Goal: Find specific page/section: Find specific page/section

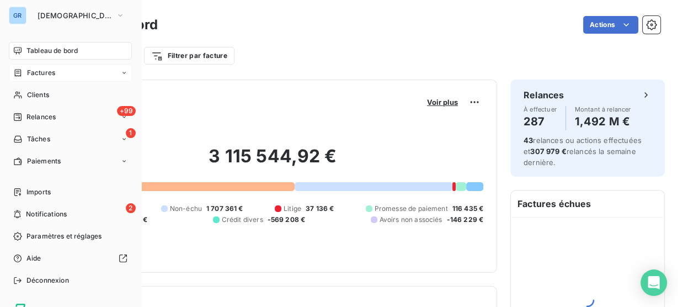
click at [20, 72] on icon at bounding box center [18, 72] width 7 height 7
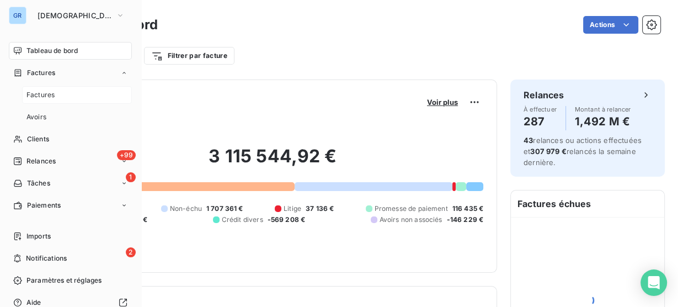
click at [52, 95] on span "Factures" at bounding box center [40, 95] width 28 height 10
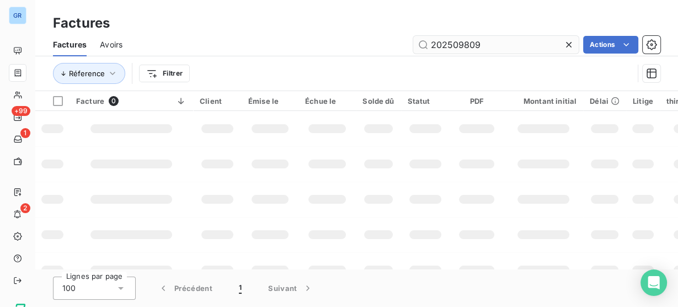
click at [450, 49] on input "202509809" at bounding box center [495, 45] width 165 height 18
type input "202507735"
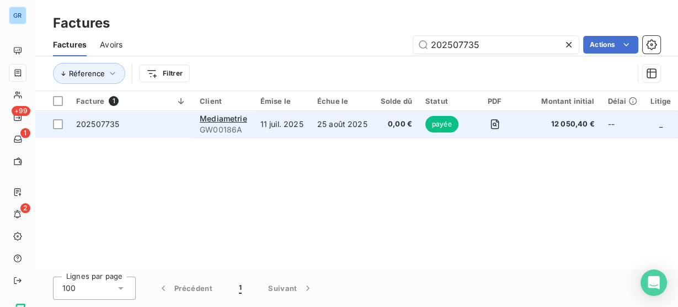
click at [292, 132] on td "11 juil. 2025" at bounding box center [282, 124] width 57 height 26
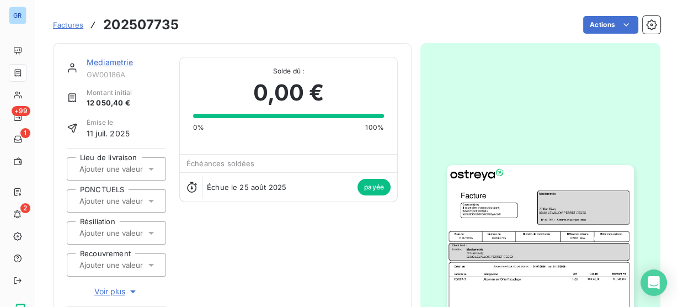
click at [556, 218] on img "button" at bounding box center [540, 297] width 186 height 264
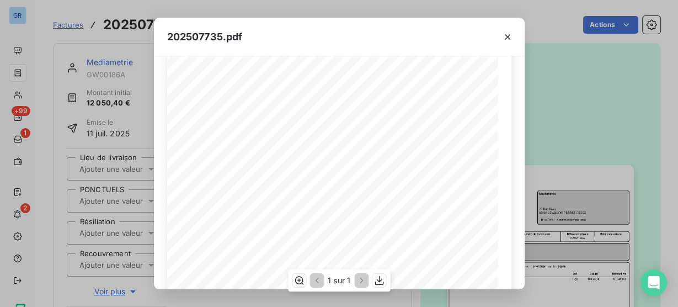
scroll to position [88, 0]
